Goal: Information Seeking & Learning: Learn about a topic

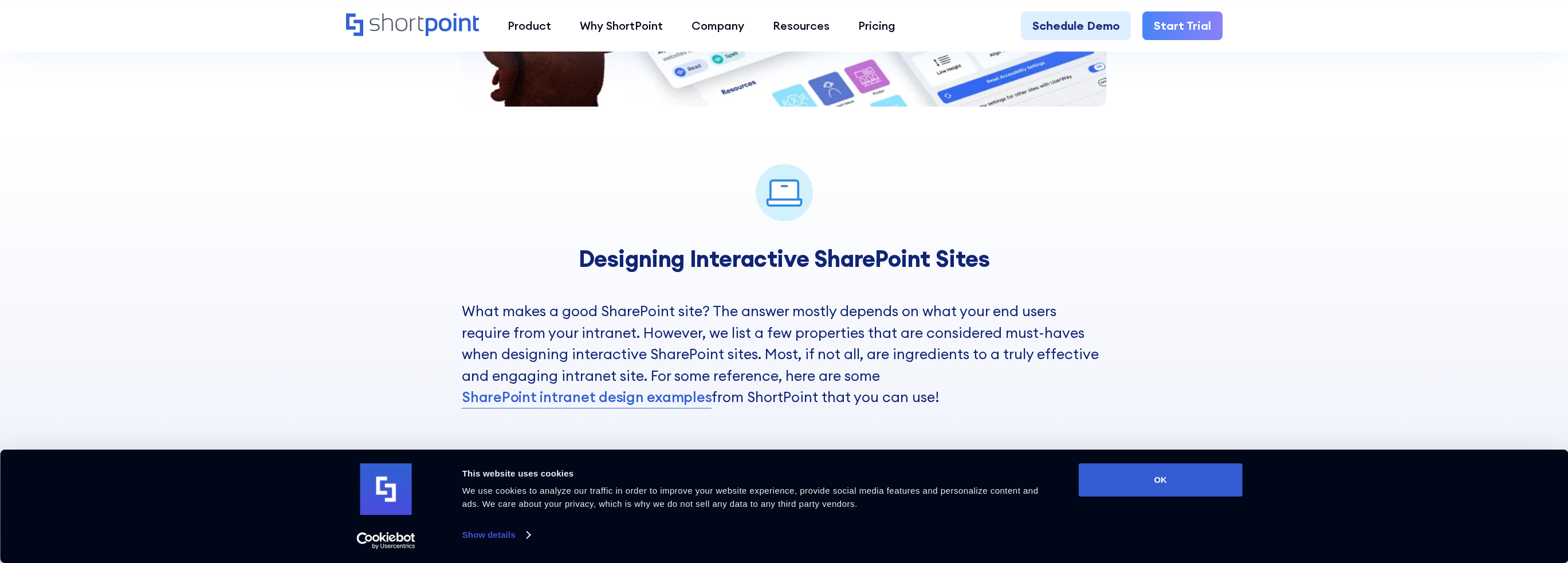
scroll to position [2385, 0]
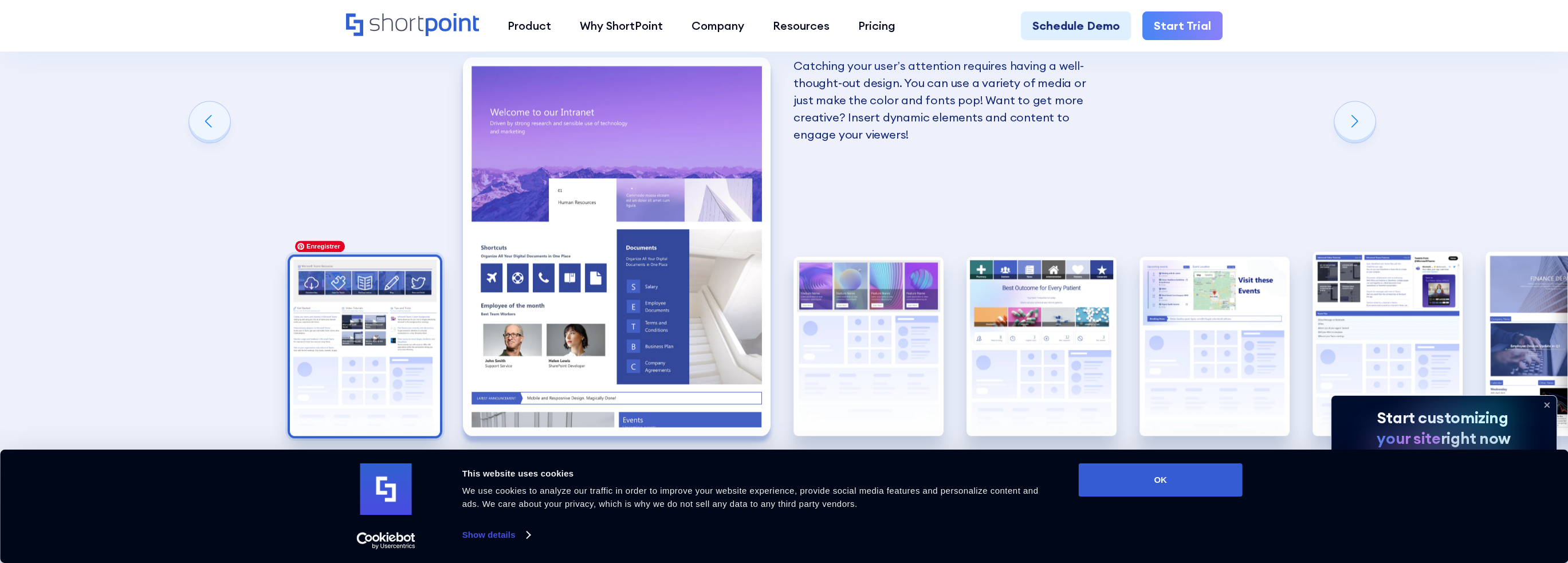
click at [378, 318] on img "1 / 8" at bounding box center [365, 345] width 150 height 179
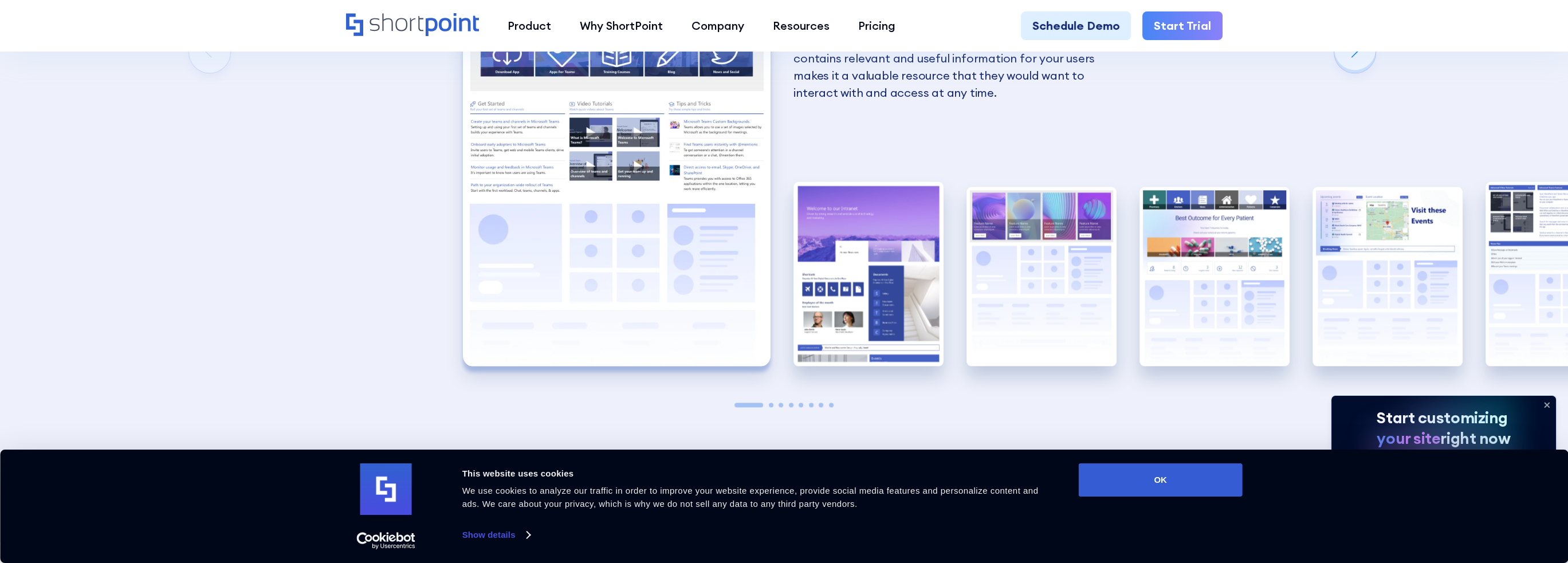
scroll to position [2481, 0]
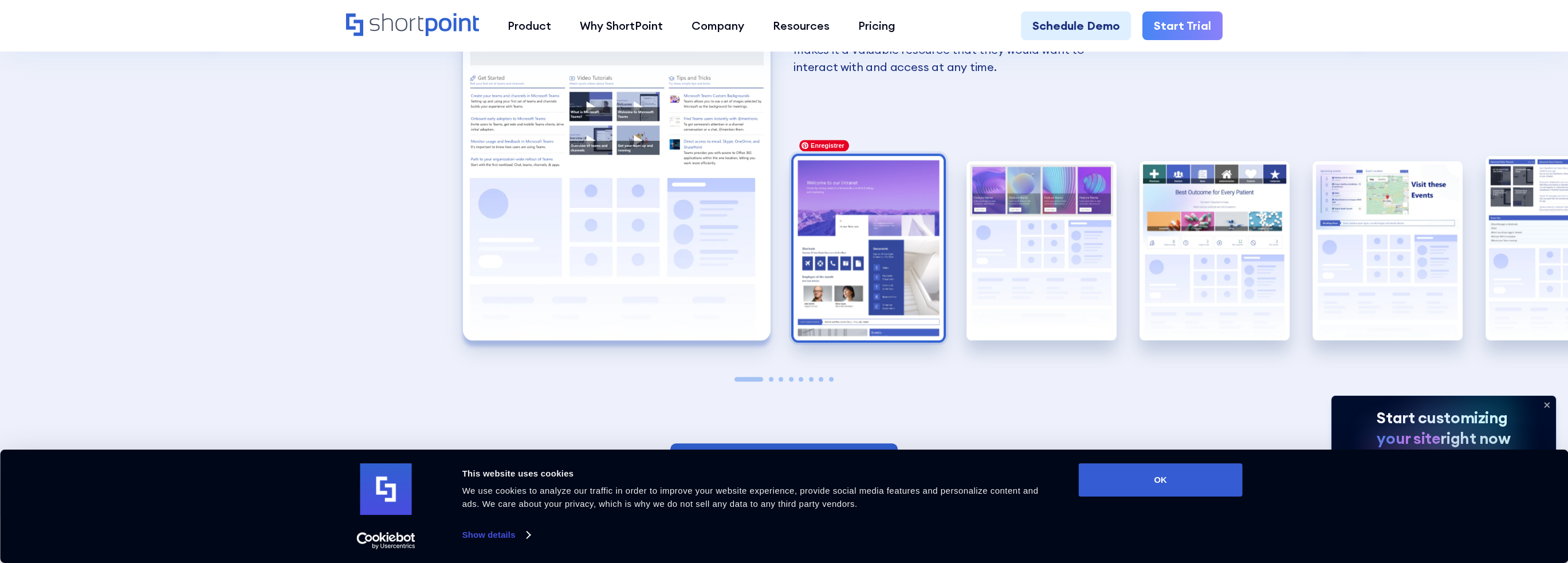
click at [911, 247] on img "2 / 8" at bounding box center [868, 248] width 150 height 184
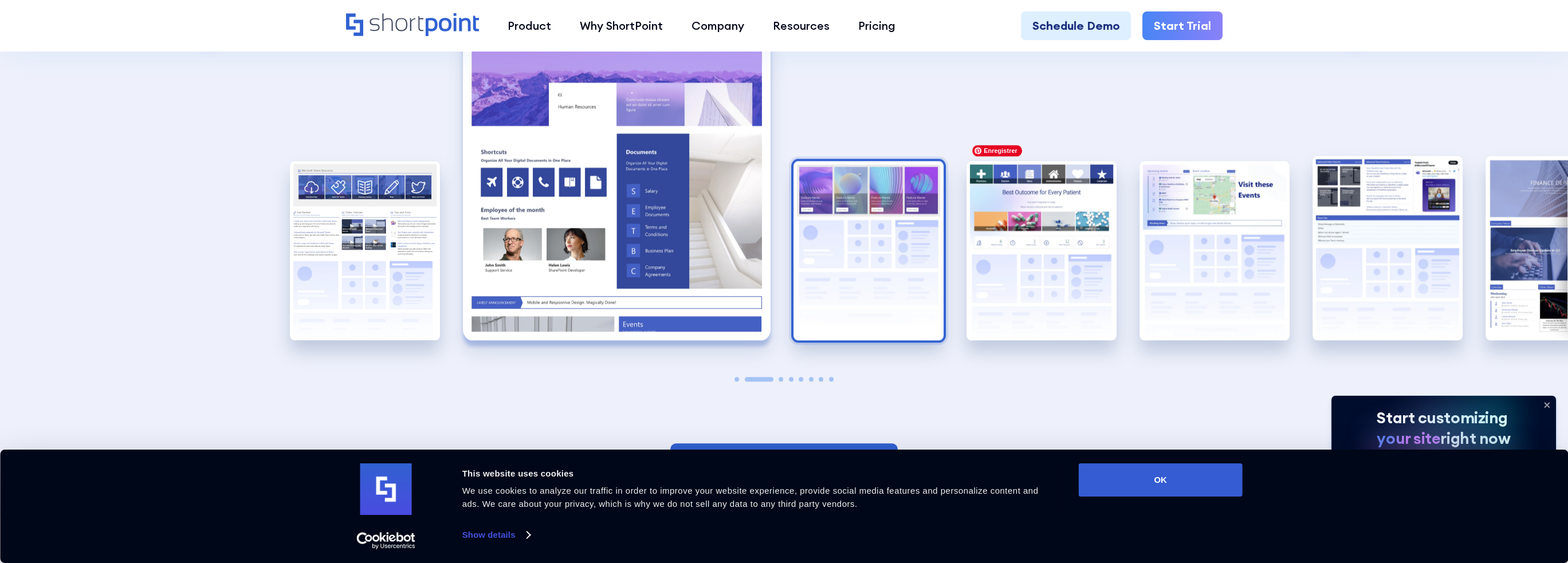
click at [873, 254] on img "3 / 8" at bounding box center [868, 250] width 150 height 179
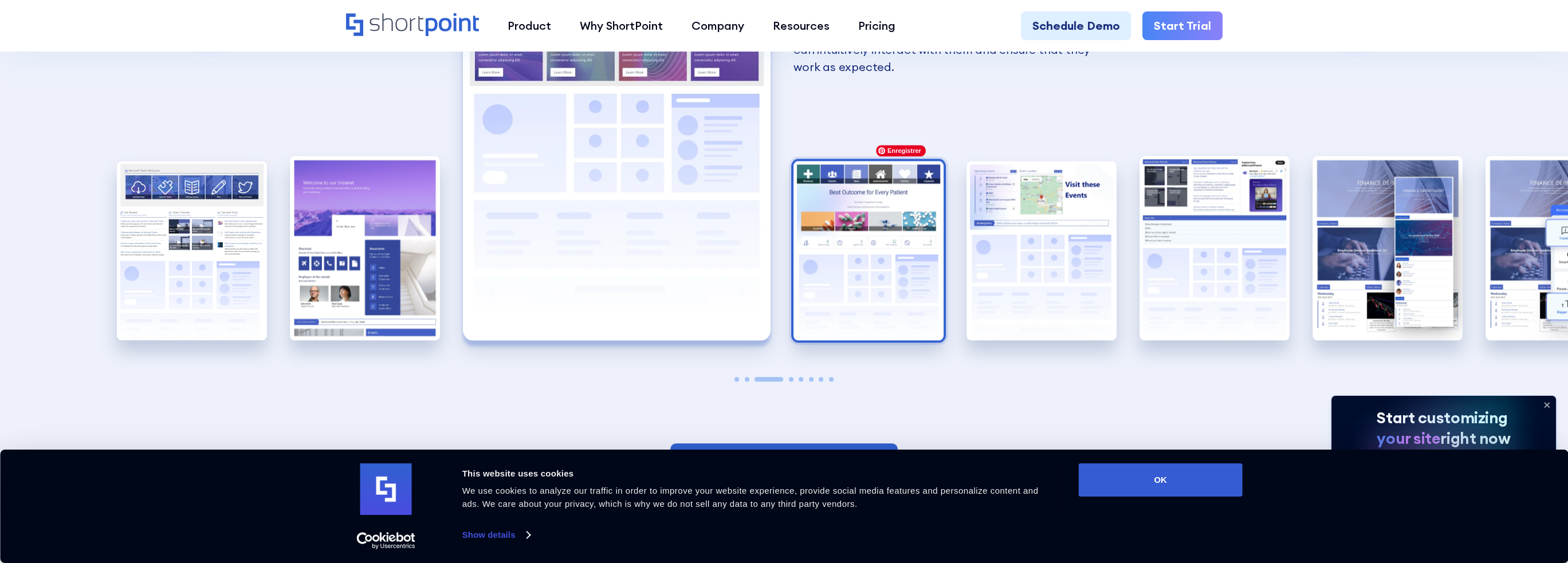
click at [877, 253] on img "4 / 8" at bounding box center [868, 250] width 150 height 179
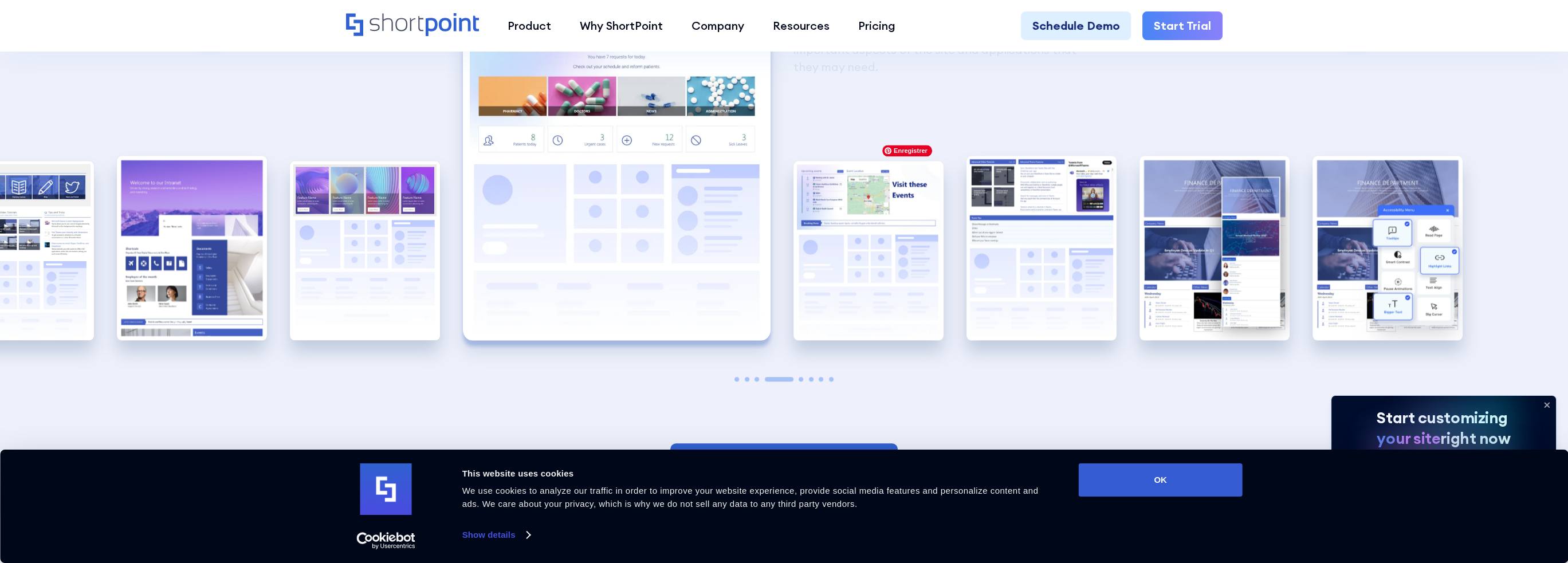
click at [877, 253] on img "5 / 8" at bounding box center [868, 250] width 150 height 179
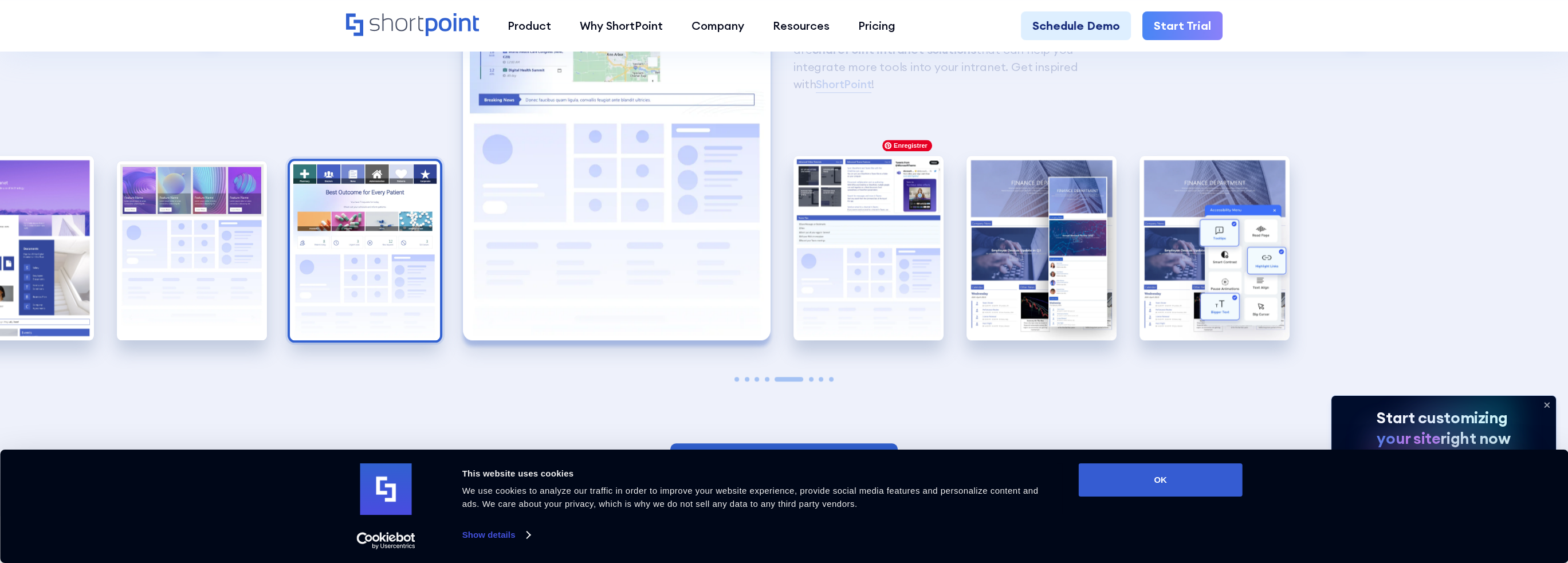
click at [877, 253] on img "6 / 8" at bounding box center [868, 248] width 150 height 184
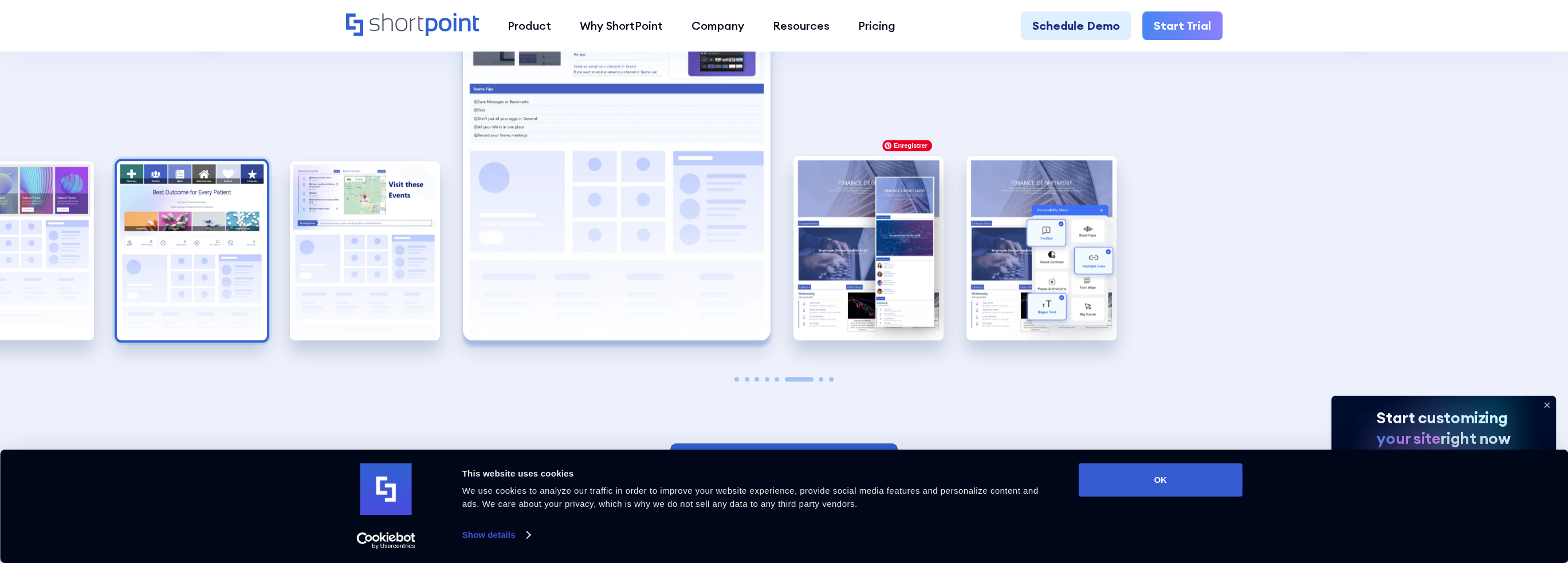
click at [877, 253] on img "7 / 8" at bounding box center [868, 248] width 150 height 184
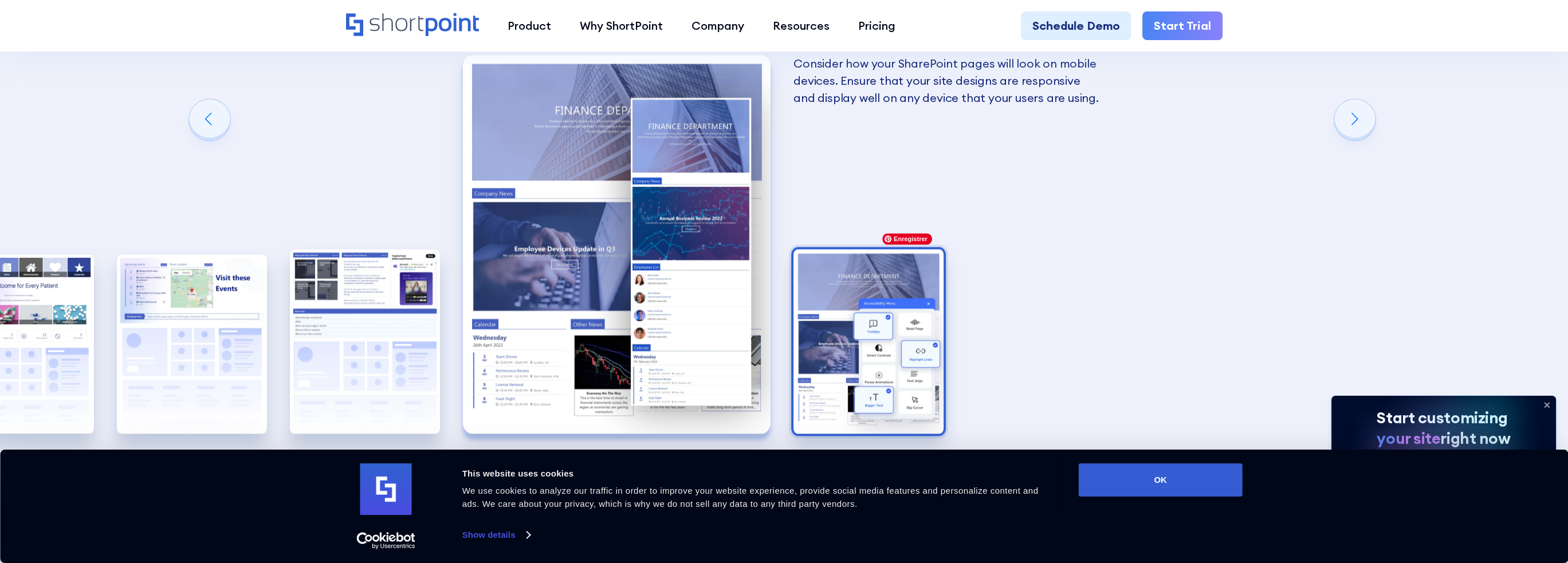
scroll to position [2385, 0]
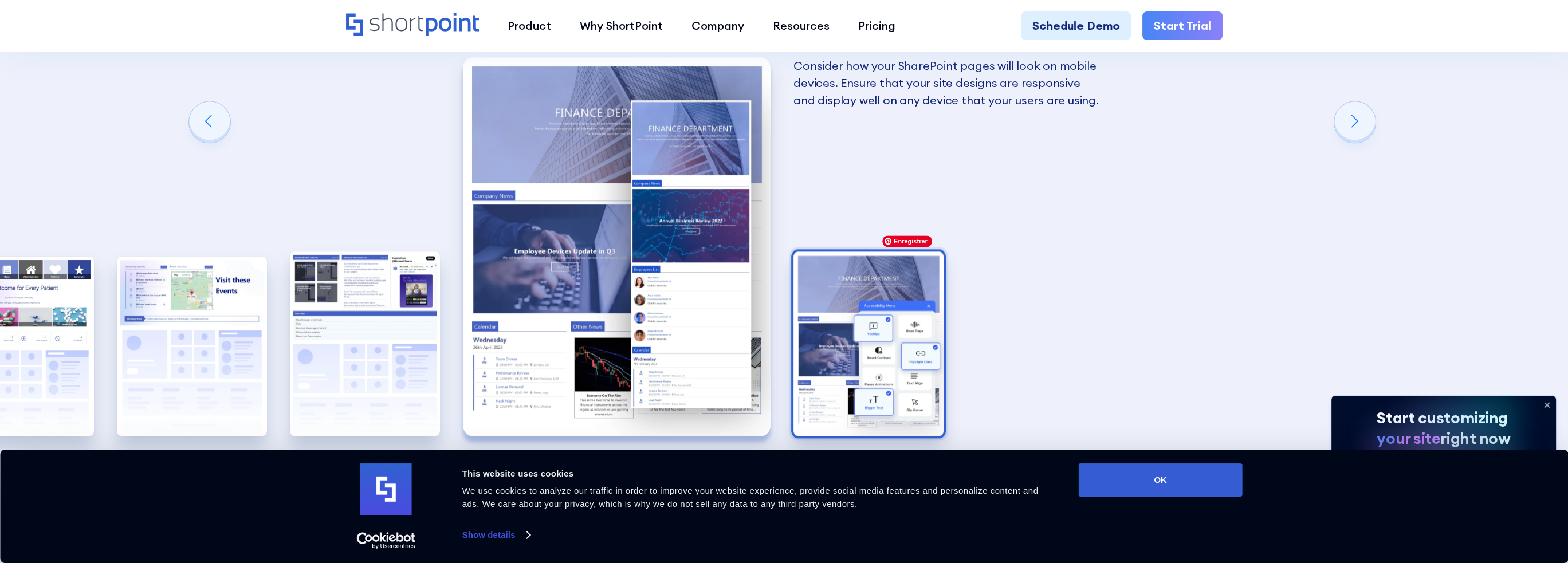
click at [886, 270] on img "8 / 8" at bounding box center [868, 343] width 150 height 184
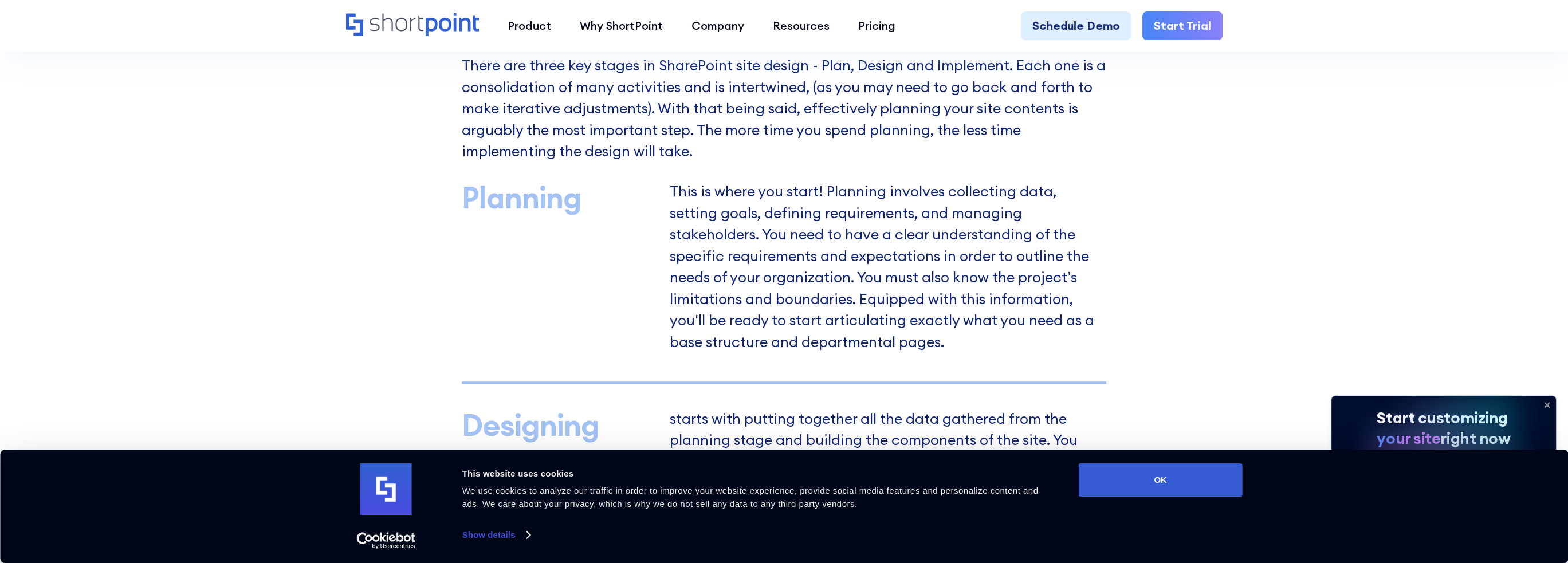
scroll to position [477, 0]
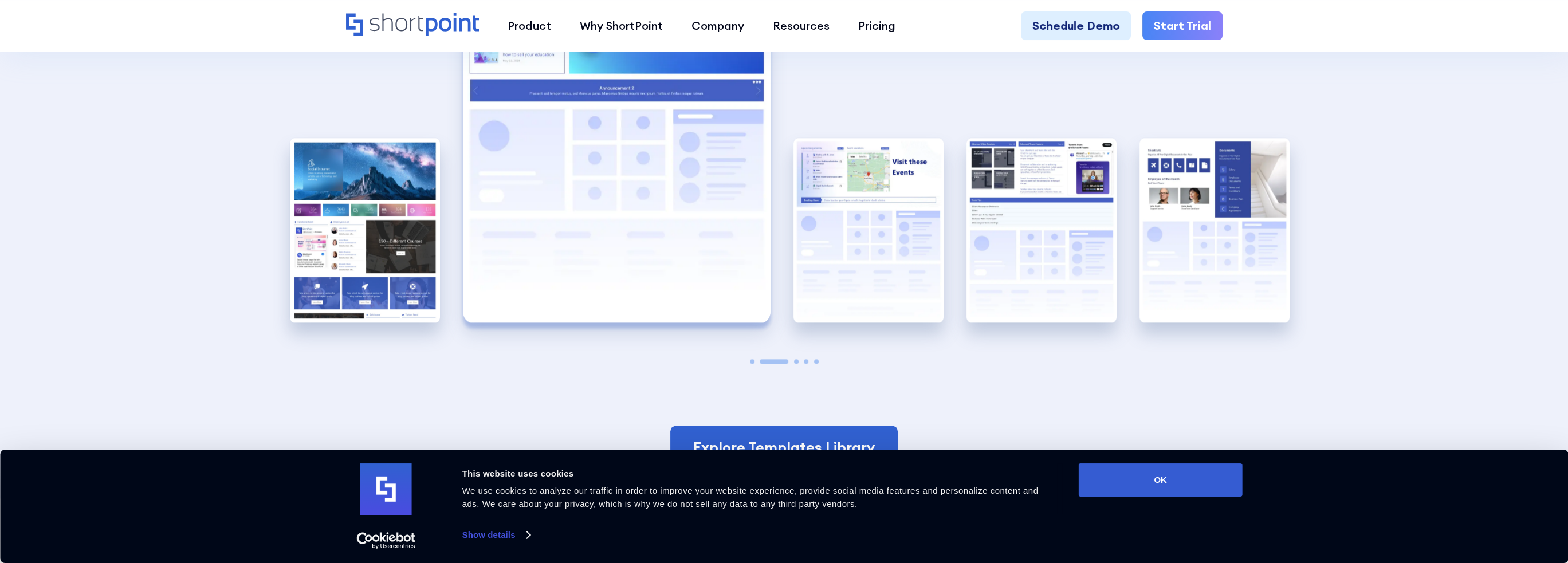
scroll to position [2576, 0]
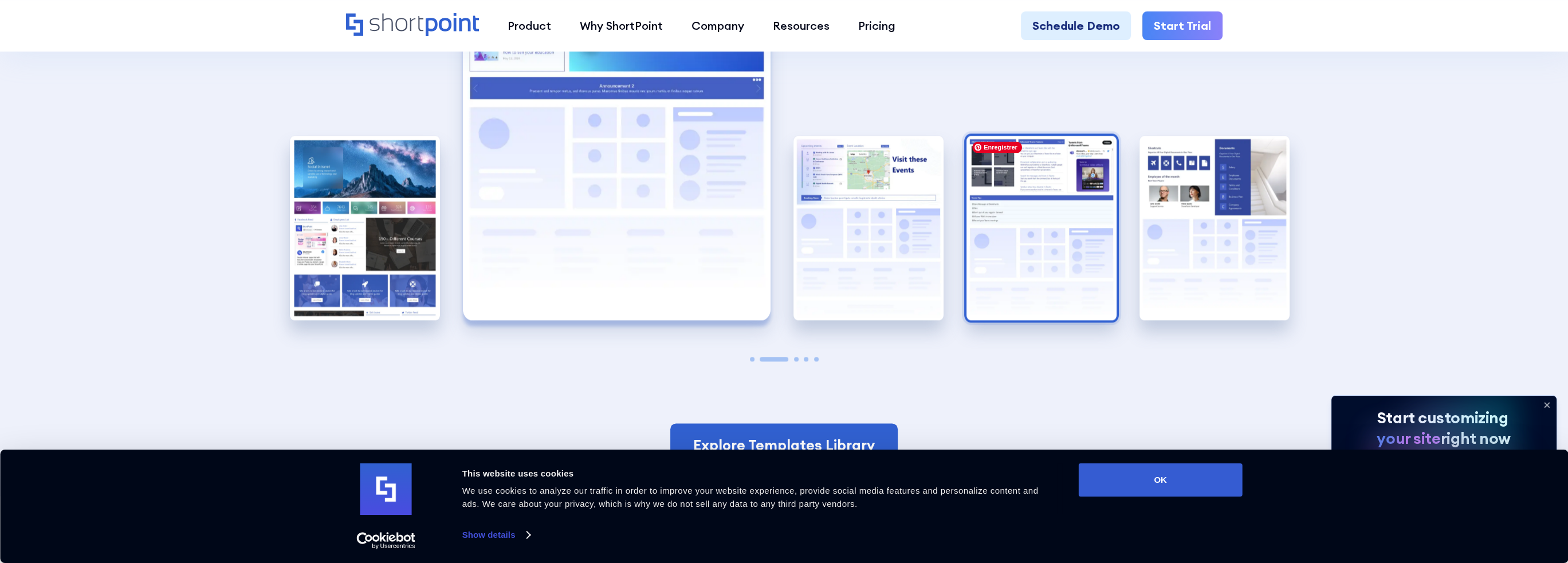
click at [1087, 261] on img "4 / 5" at bounding box center [1041, 227] width 150 height 184
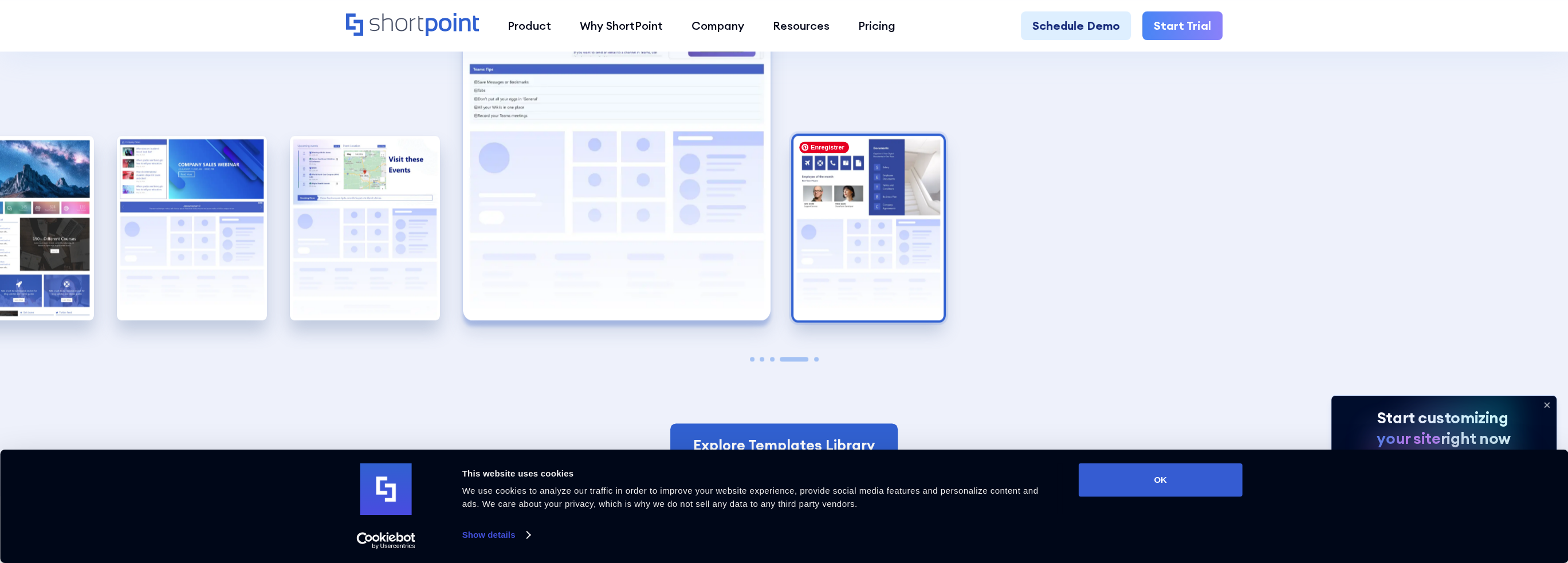
click at [858, 253] on img "5 / 5" at bounding box center [868, 227] width 150 height 184
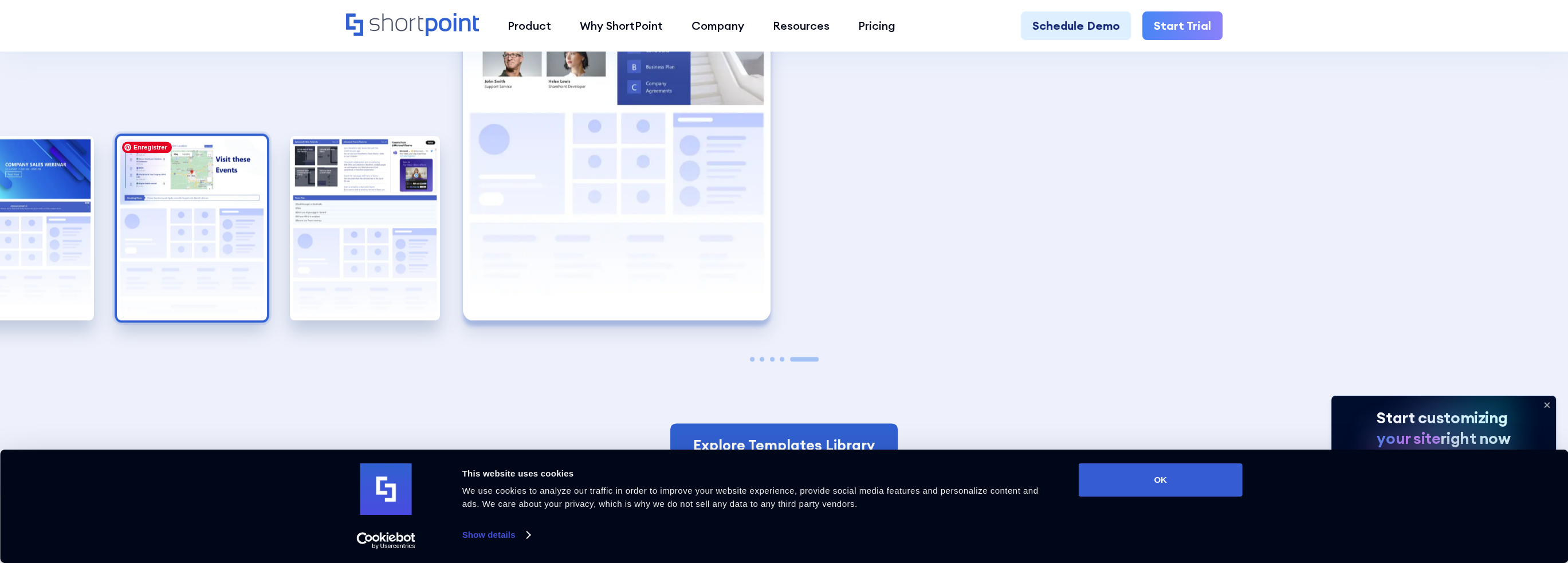
click at [205, 210] on img "3 / 5" at bounding box center [192, 227] width 150 height 184
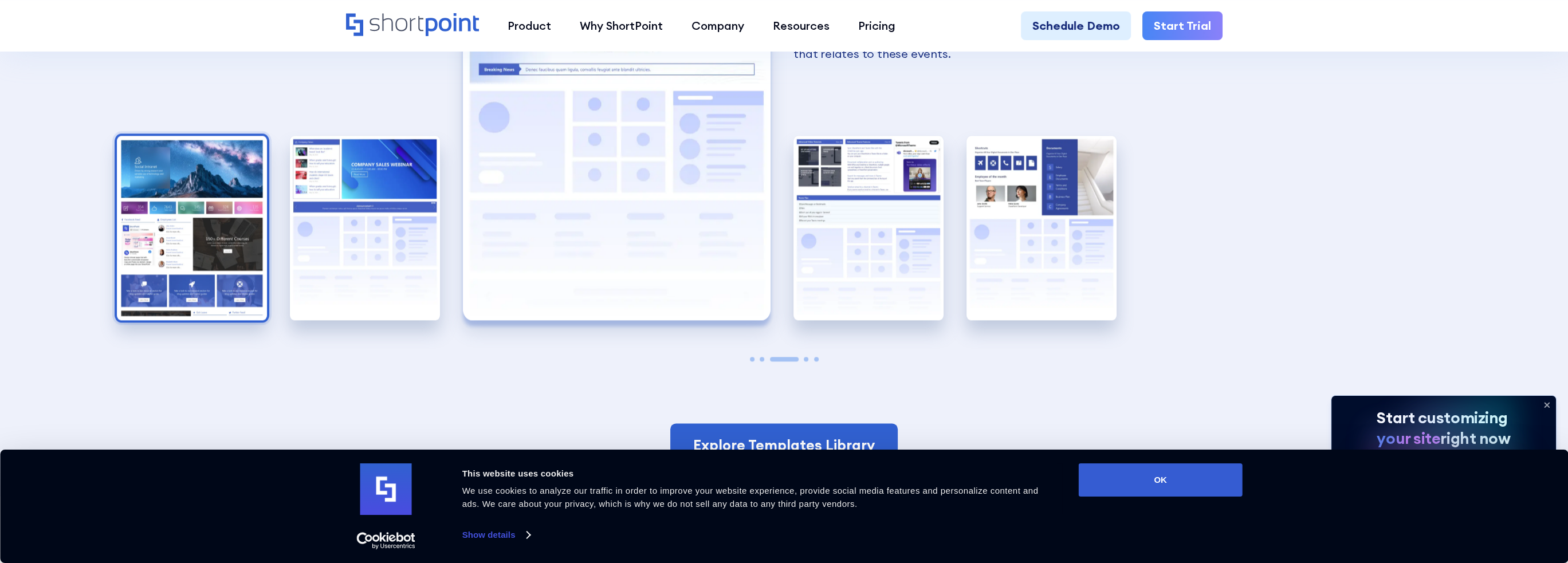
click at [148, 208] on img "1 / 5" at bounding box center [192, 227] width 150 height 184
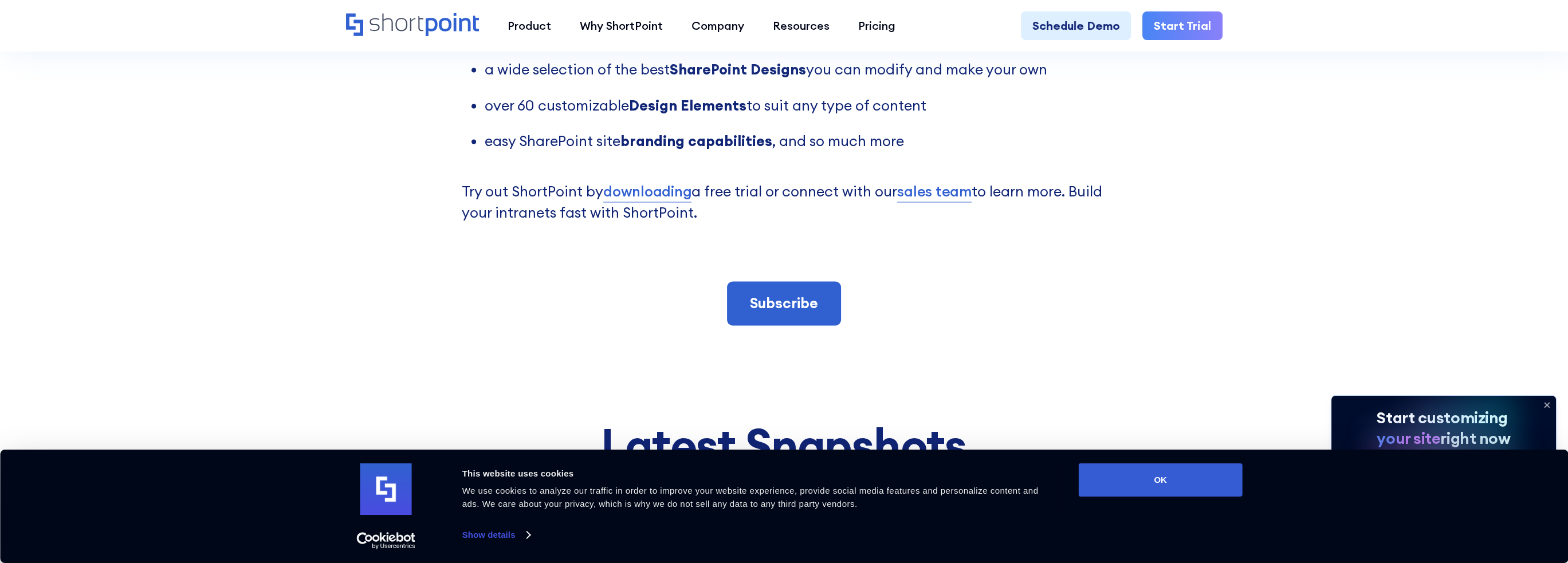
scroll to position [3244, 0]
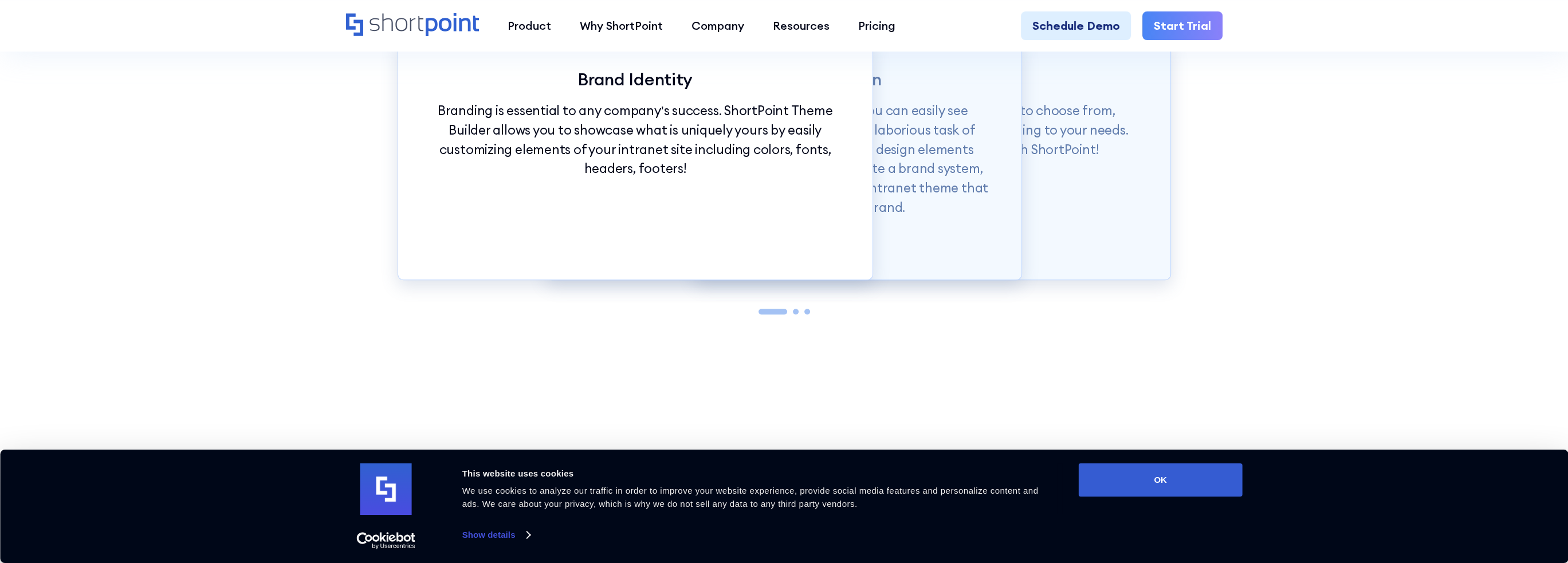
scroll to position [1526, 0]
